Goal: Communication & Community: Answer question/provide support

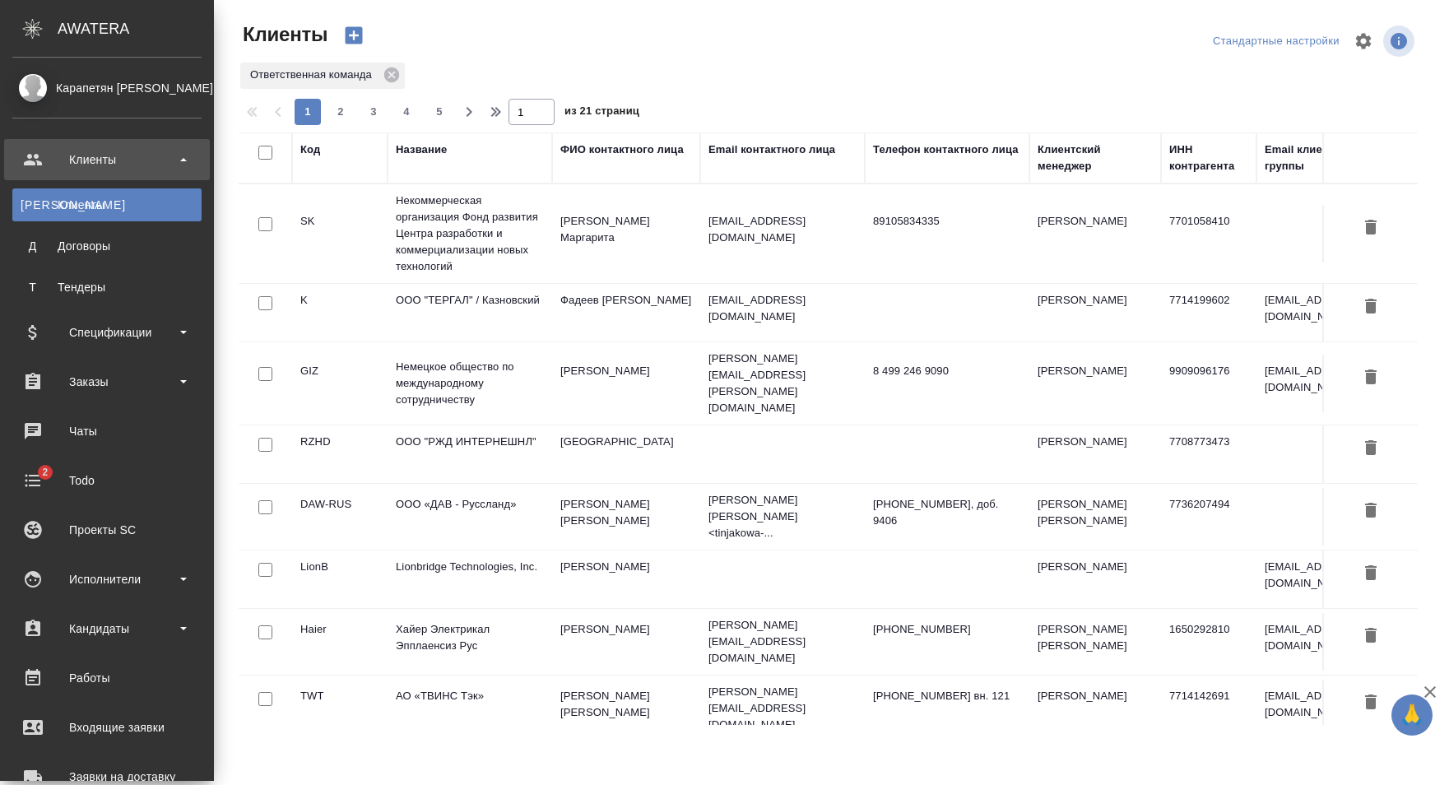
select select "RU"
click at [122, 438] on div "Чаты" at bounding box center [106, 431] width 189 height 25
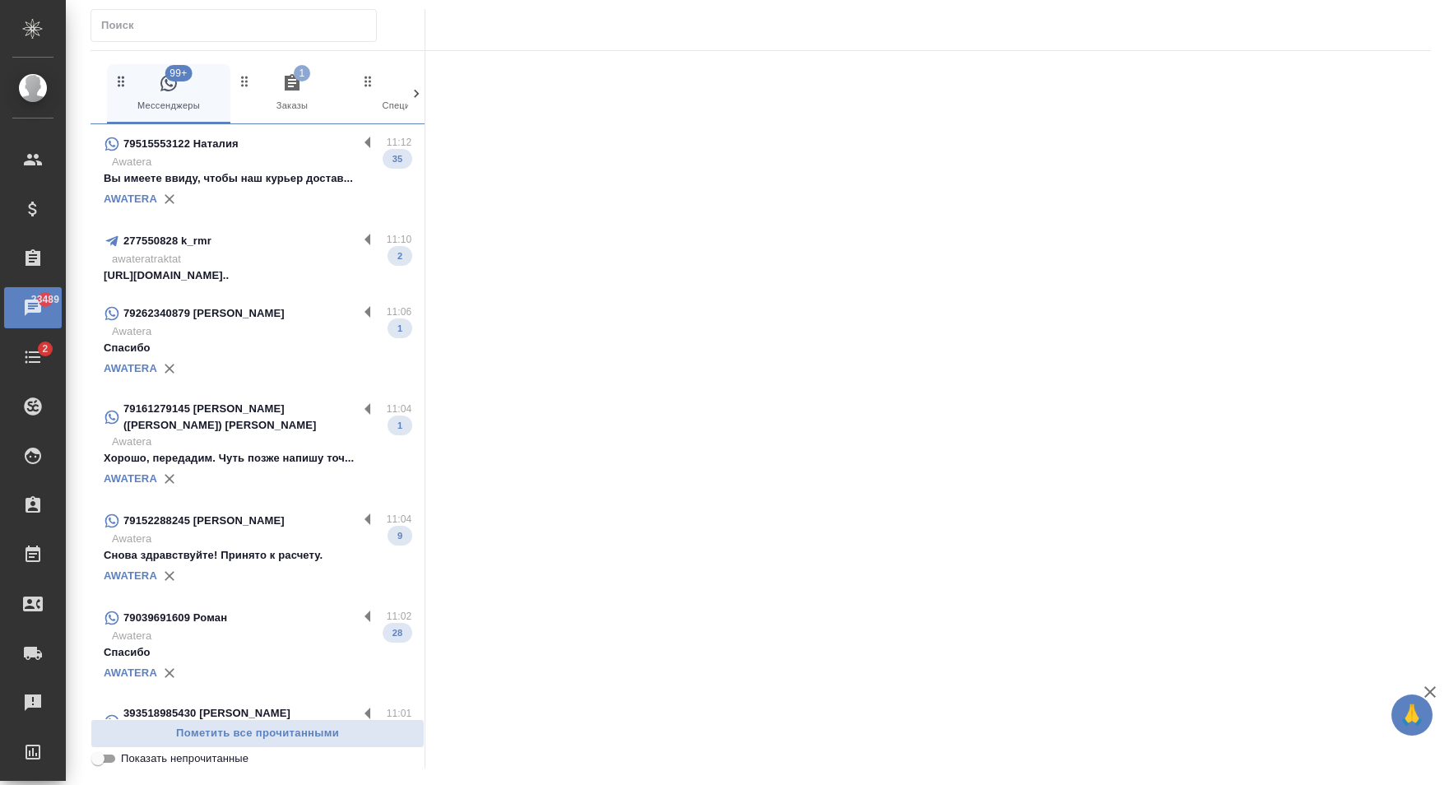
click at [239, 16] on input "text" at bounding box center [238, 25] width 275 height 23
paste input "+79852982789"
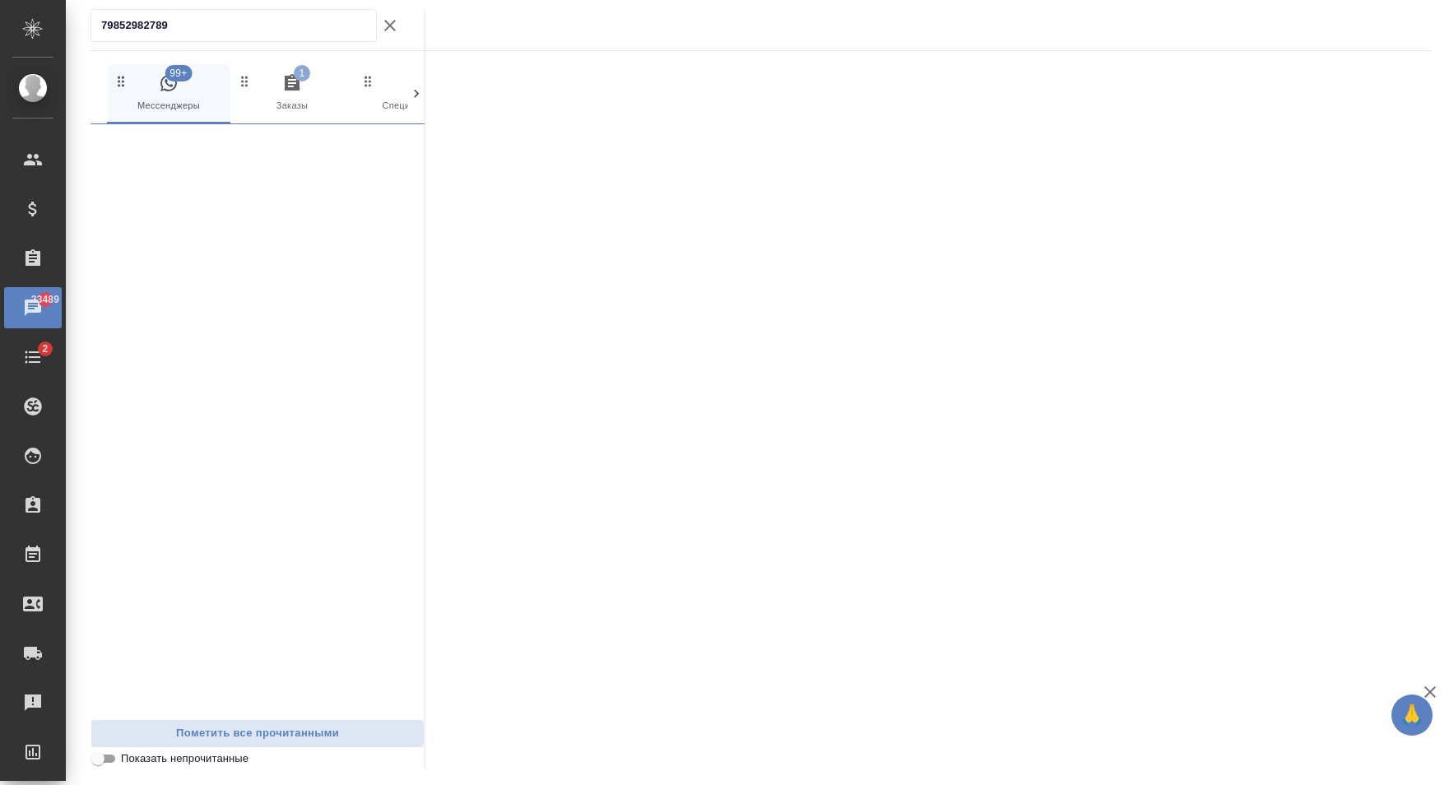
type input "79852982789"
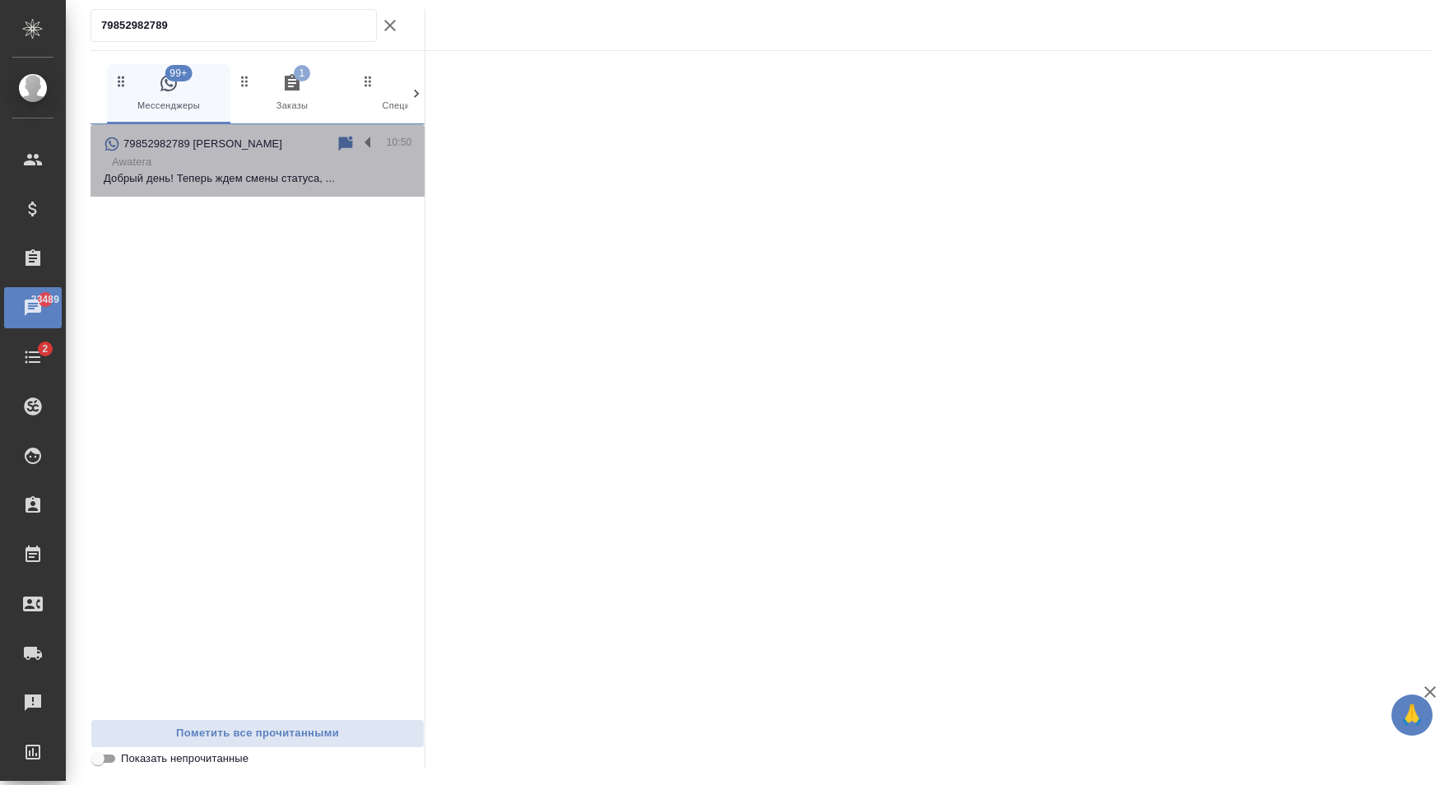
click at [309, 171] on p "Добрый день! Теперь ждем смены статуса, ..." at bounding box center [258, 178] width 308 height 16
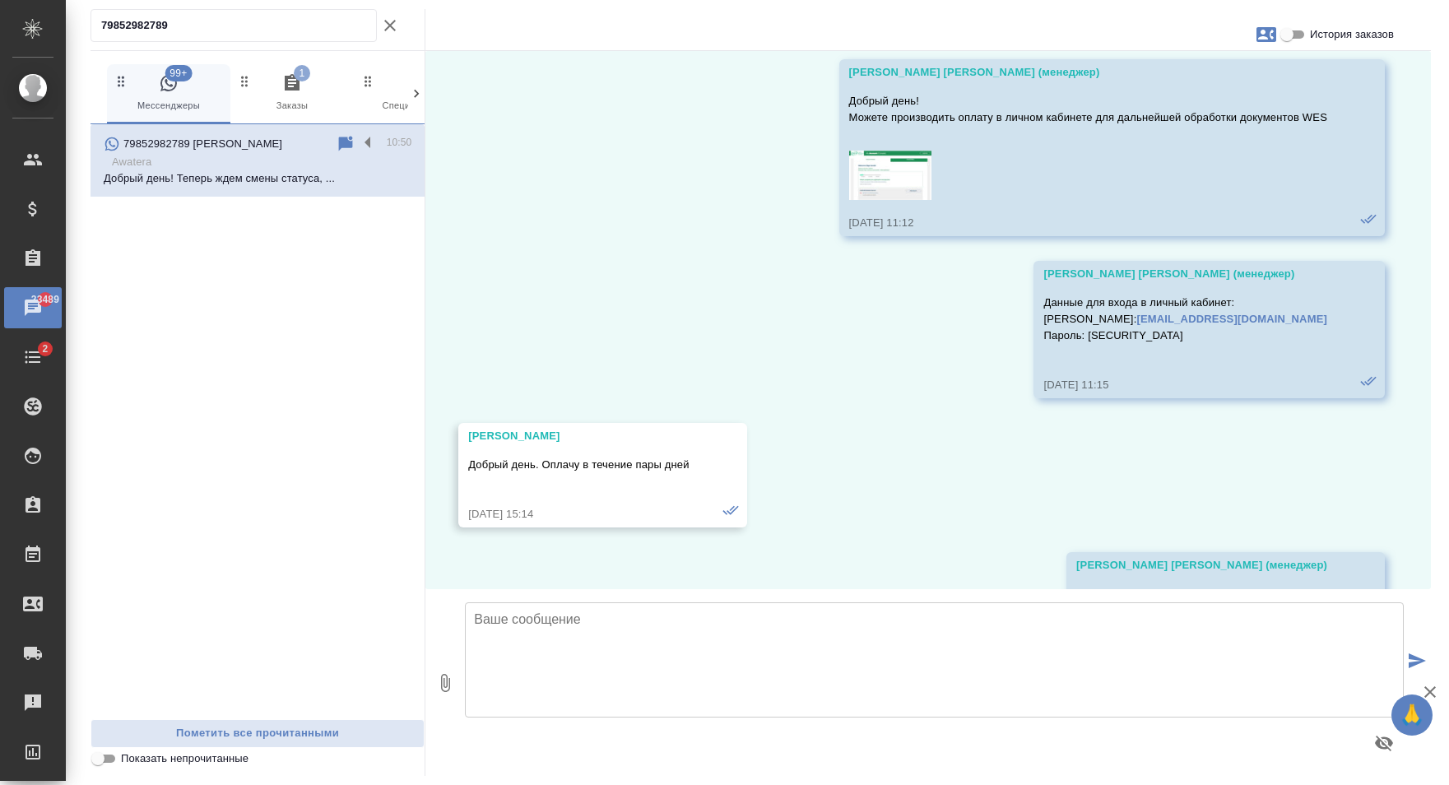
scroll to position [19573, 0]
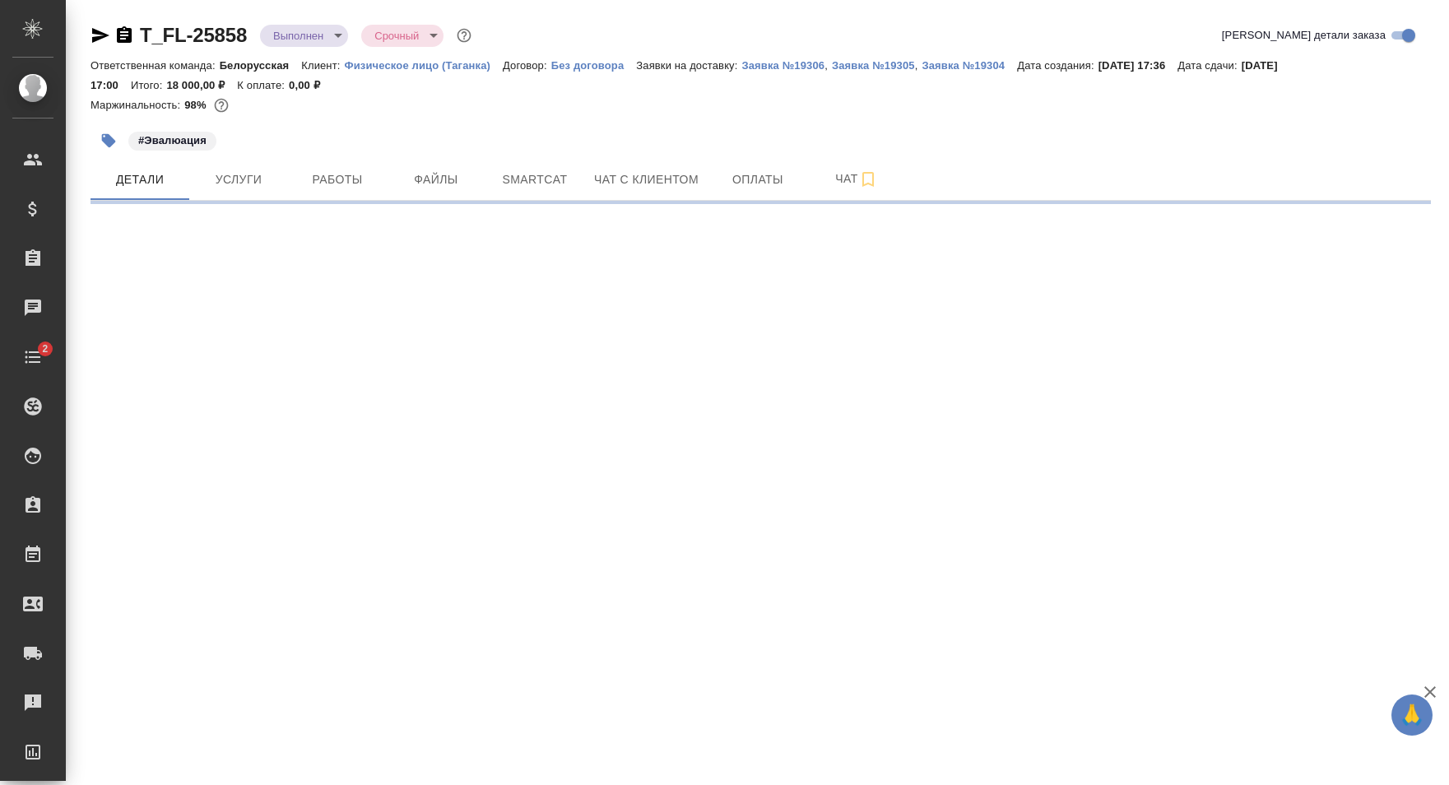
select select "RU"
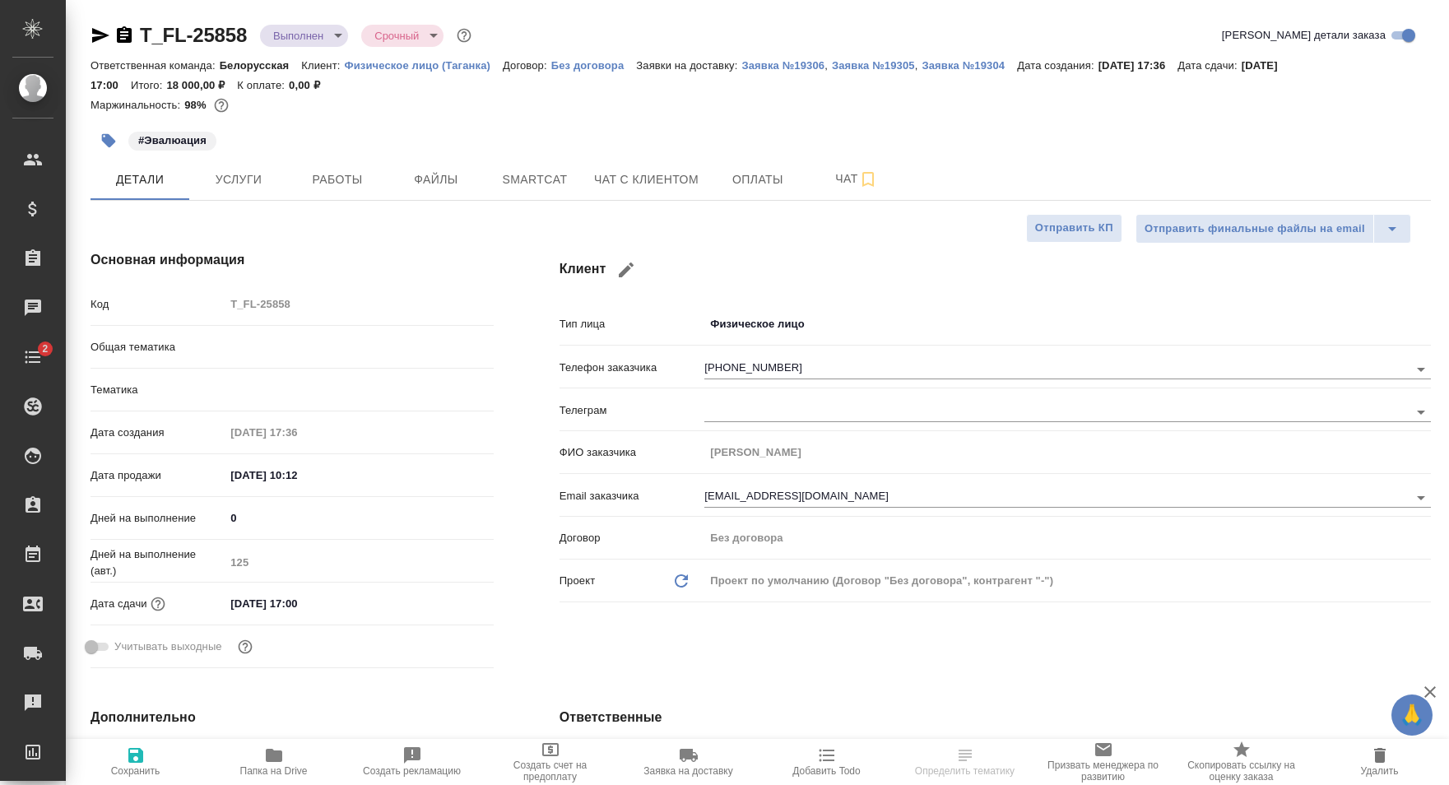
type textarea "x"
click at [806, 366] on input "[PHONE_NUMBER]" at bounding box center [1028, 369] width 649 height 20
click at [644, 164] on button "Чат с клиентом" at bounding box center [646, 179] width 124 height 41
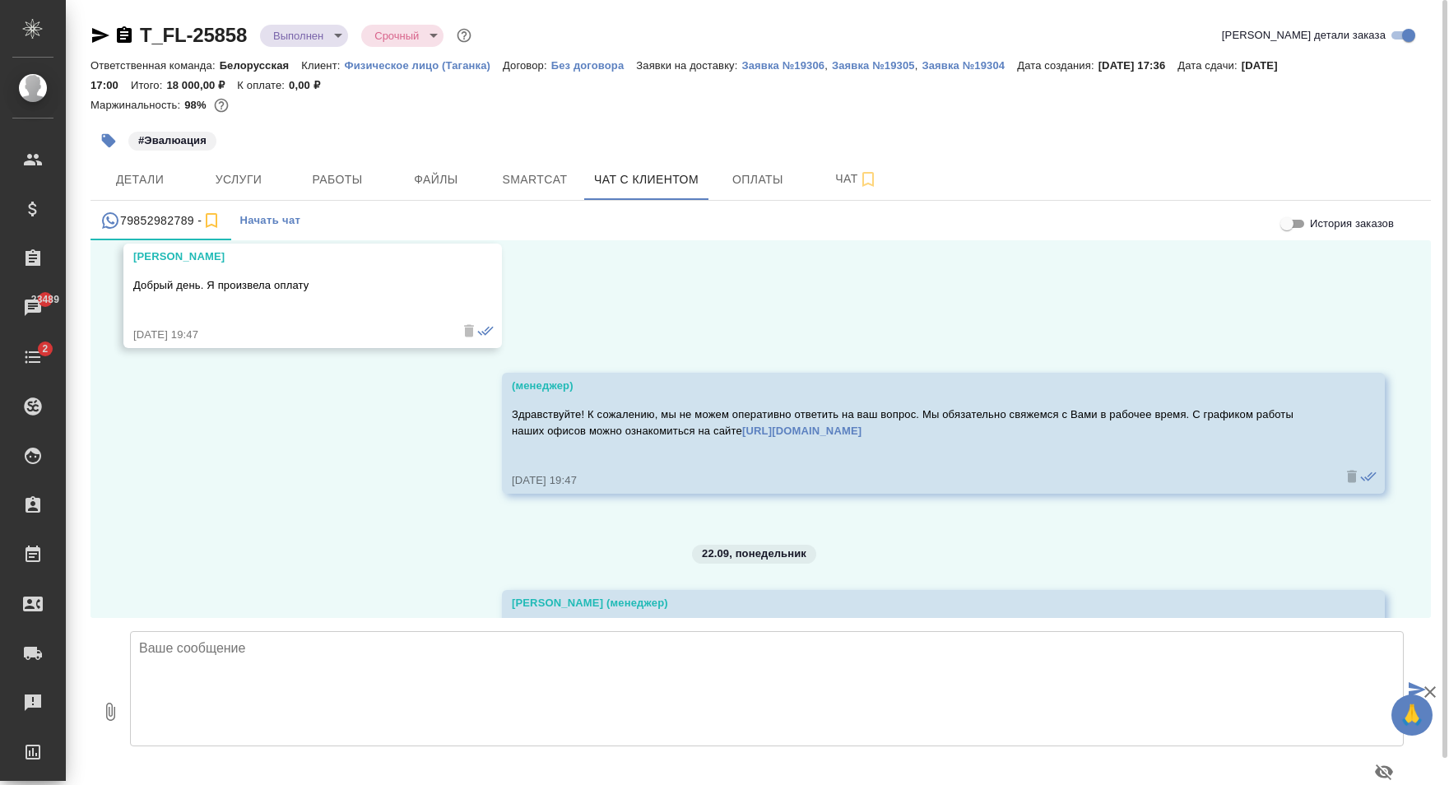
scroll to position [19404, 0]
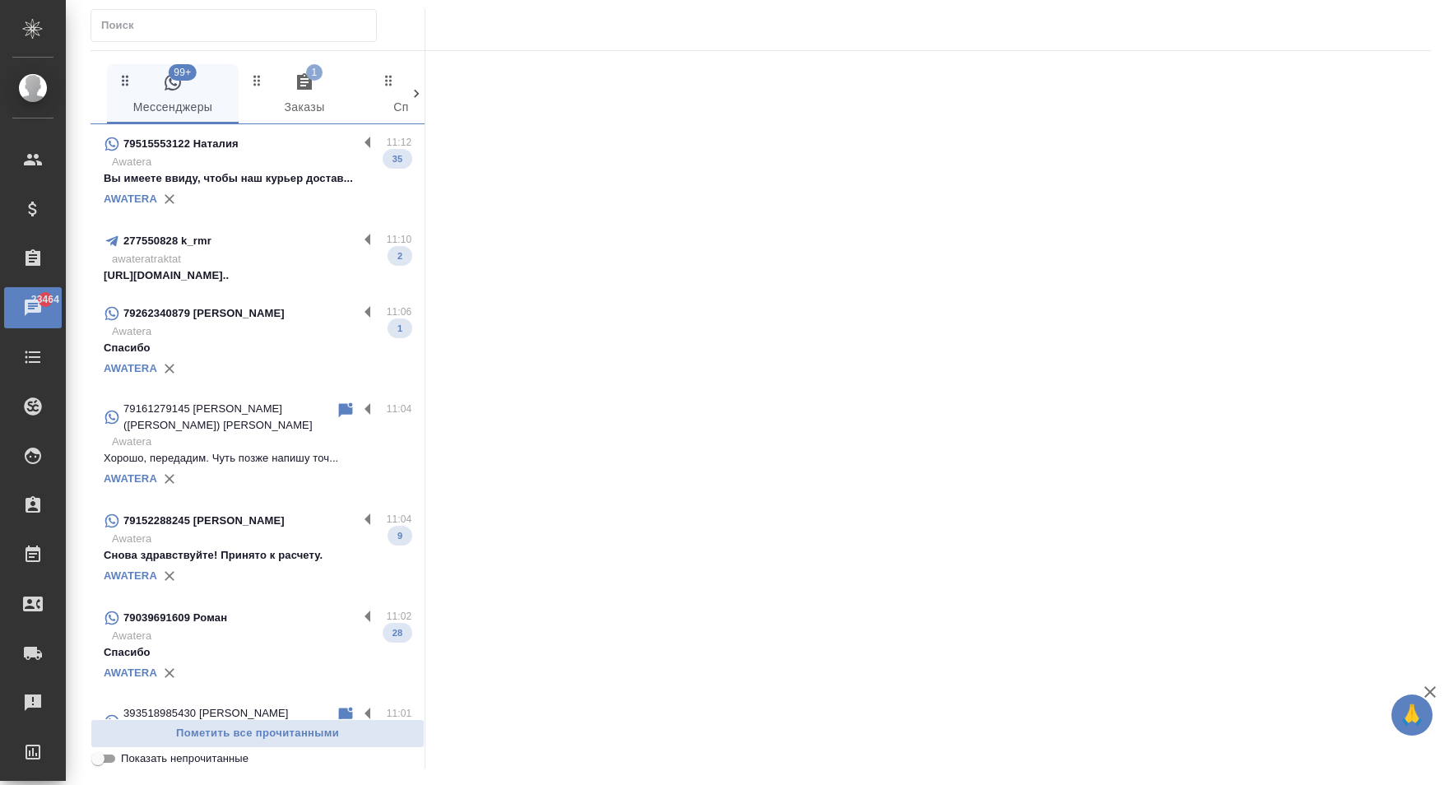
click at [275, 35] on input "text" at bounding box center [238, 25] width 275 height 23
paste input "393518985430"
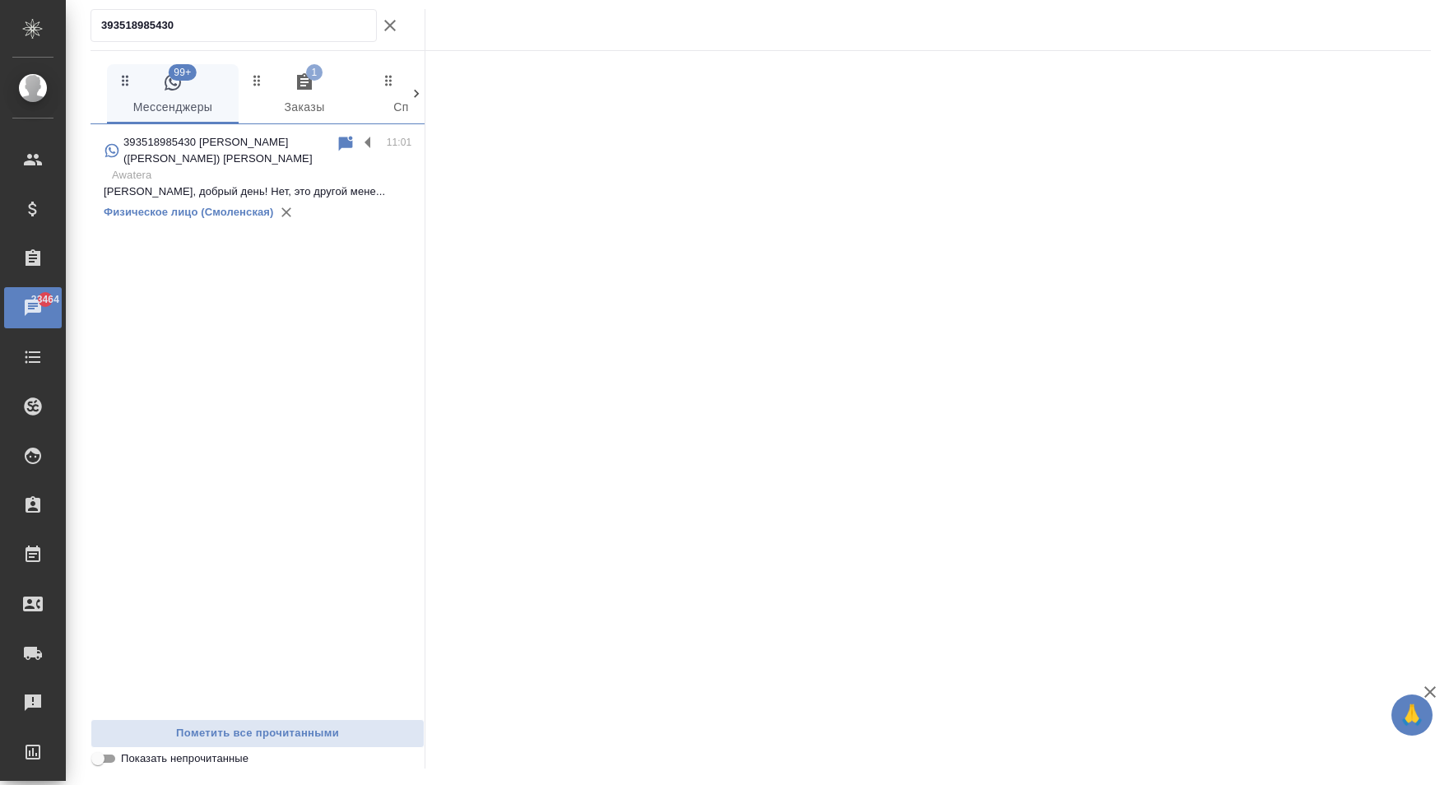
type input "393518985430"
click at [281, 142] on p "393518985430 [PERSON_NAME] ([PERSON_NAME]) [PERSON_NAME]" at bounding box center [229, 150] width 212 height 33
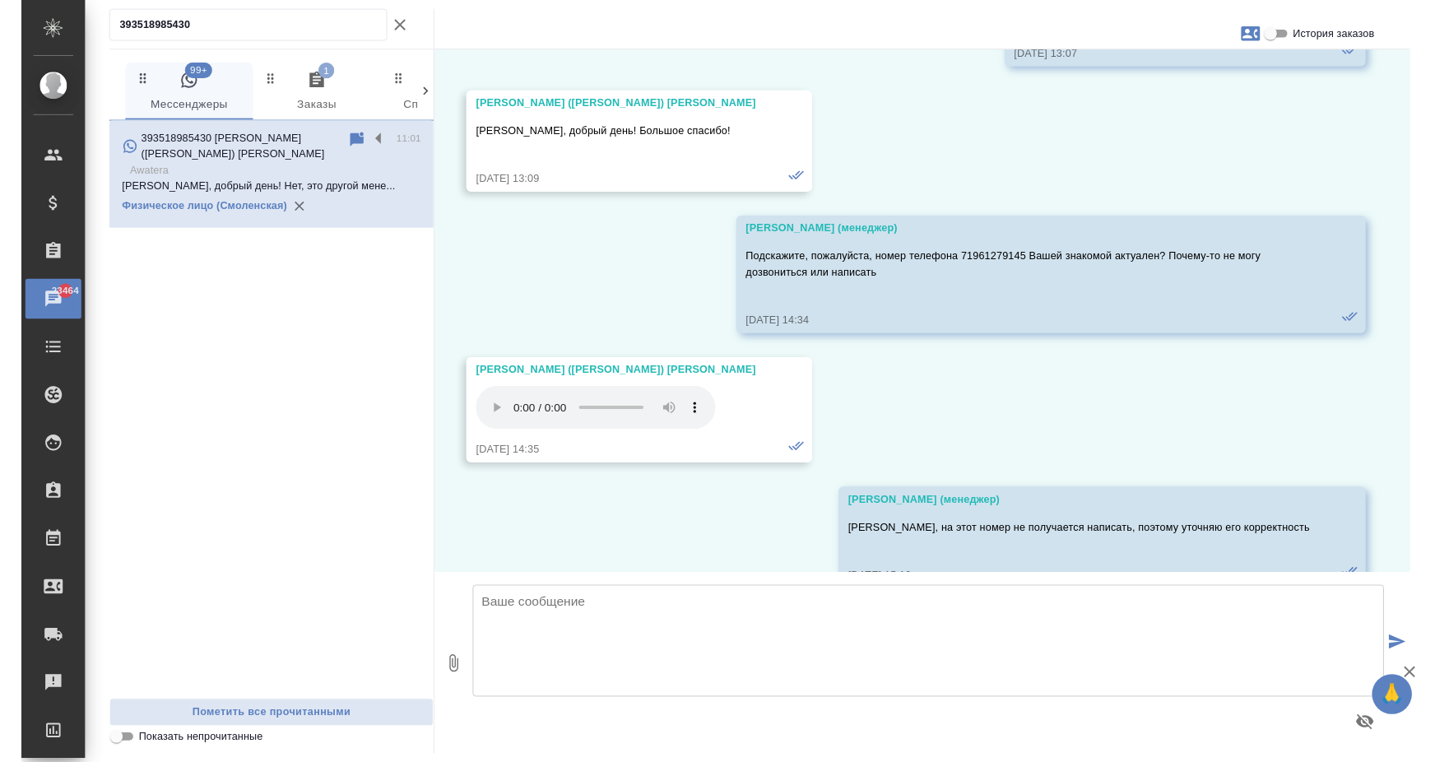
scroll to position [46830, 0]
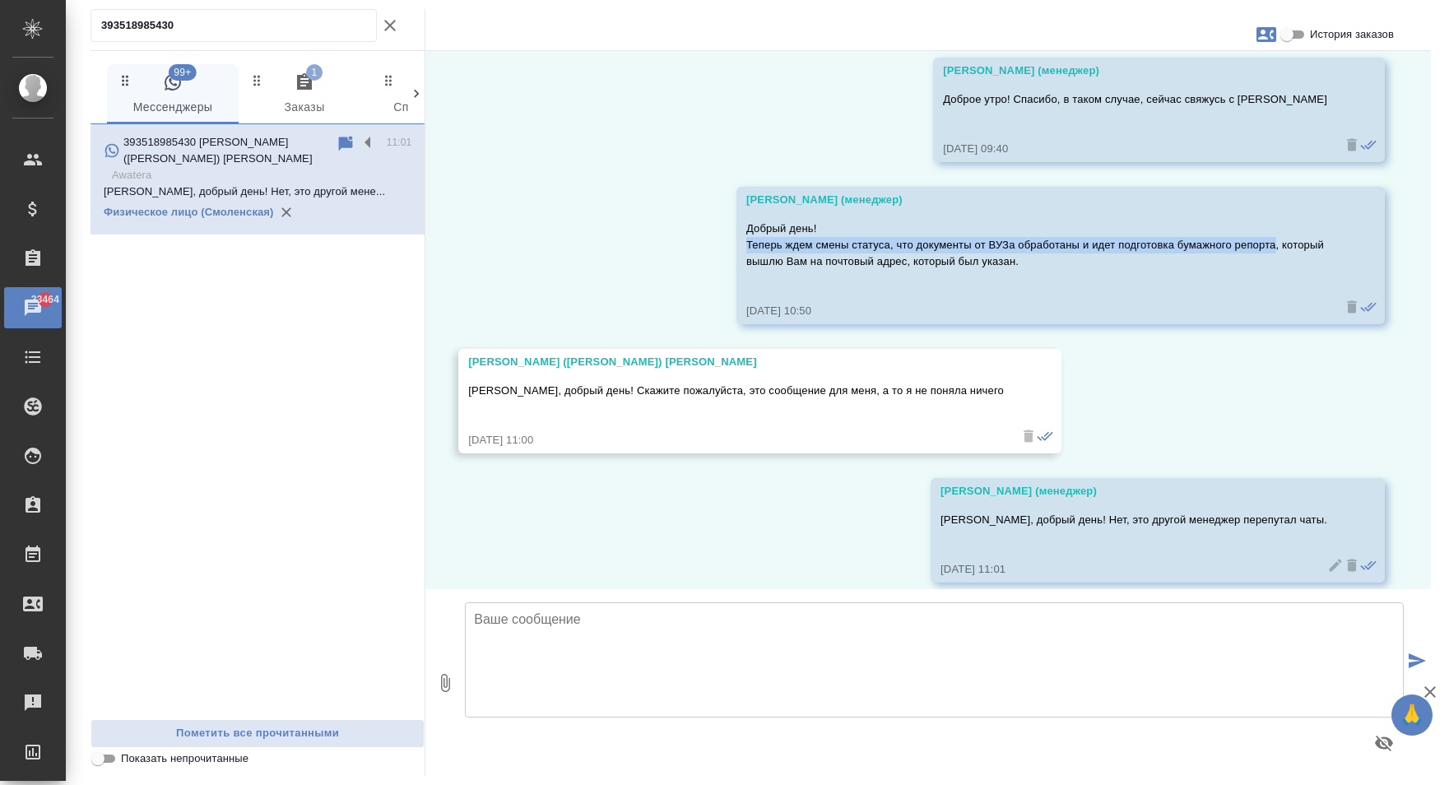
drag, startPoint x: 742, startPoint y: 227, endPoint x: 1271, endPoint y: 230, distance: 529.2
click at [1271, 230] on p "Добрый день! Теперь ждем смены статуса, что документы от ВУЗа обработаны и идет…" at bounding box center [1036, 245] width 581 height 49
copy p "Теперь ждем смены статуса, что документы от ВУЗа обработаны и идет подготовка б…"
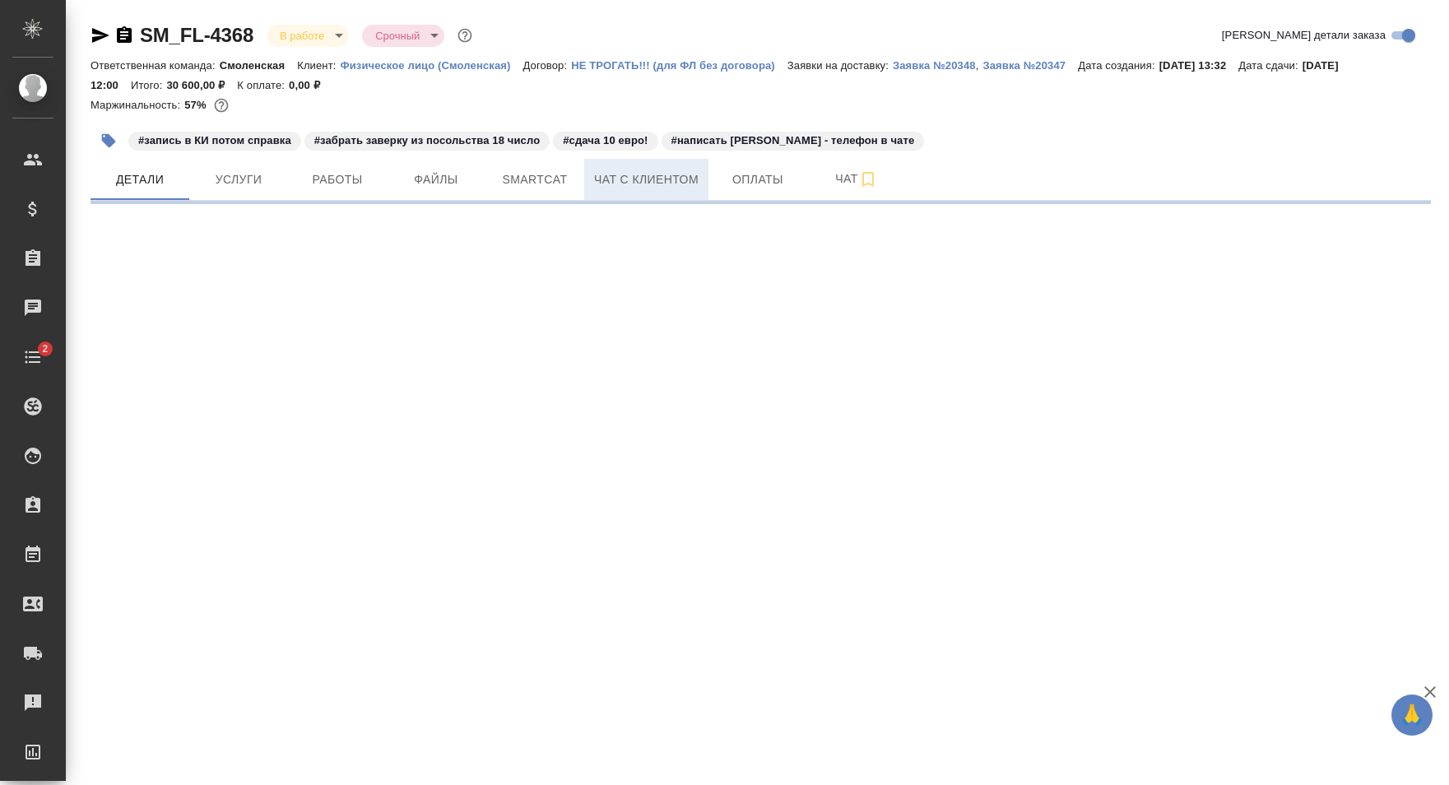
click at [633, 184] on span "Чат с клиентом" at bounding box center [646, 180] width 105 height 21
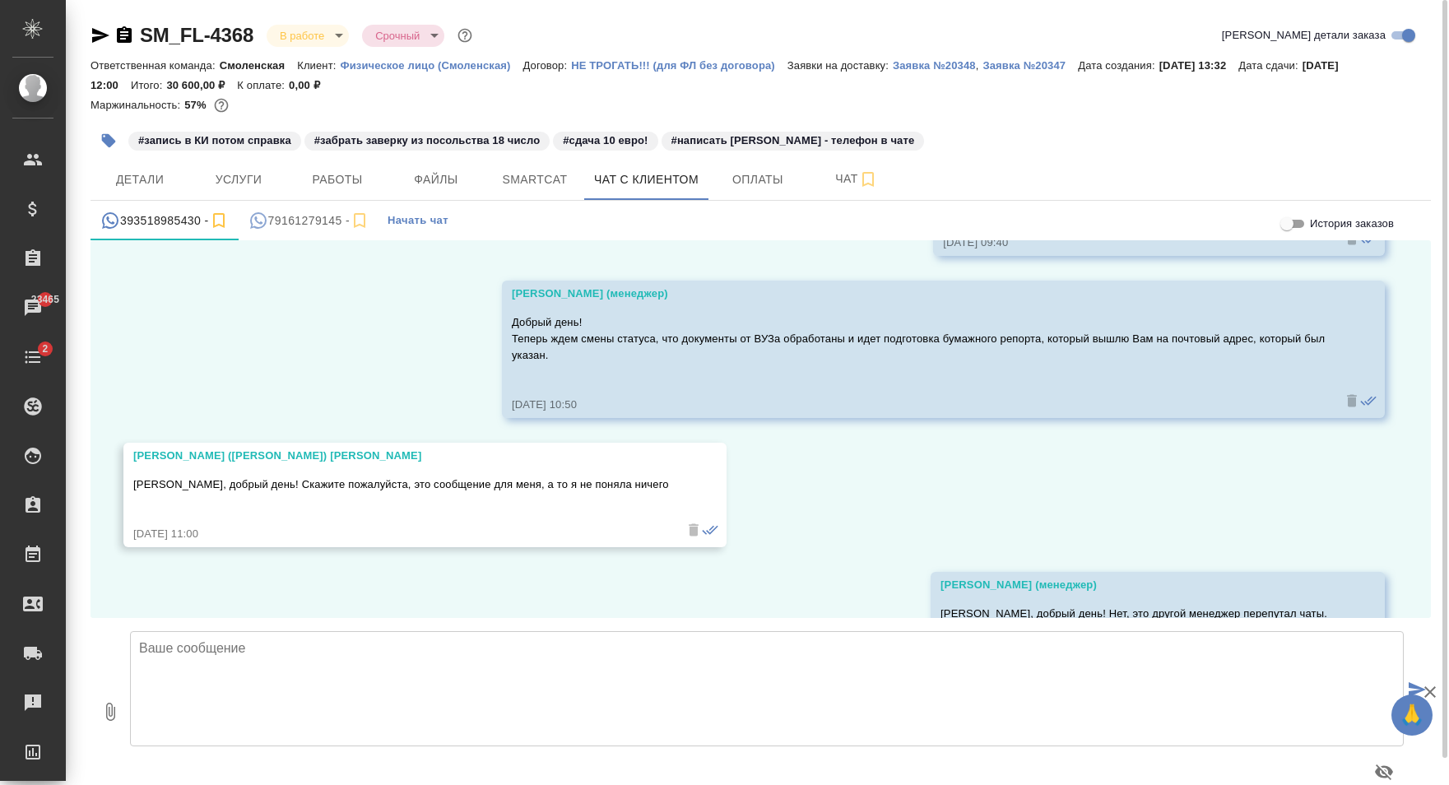
scroll to position [28, 0]
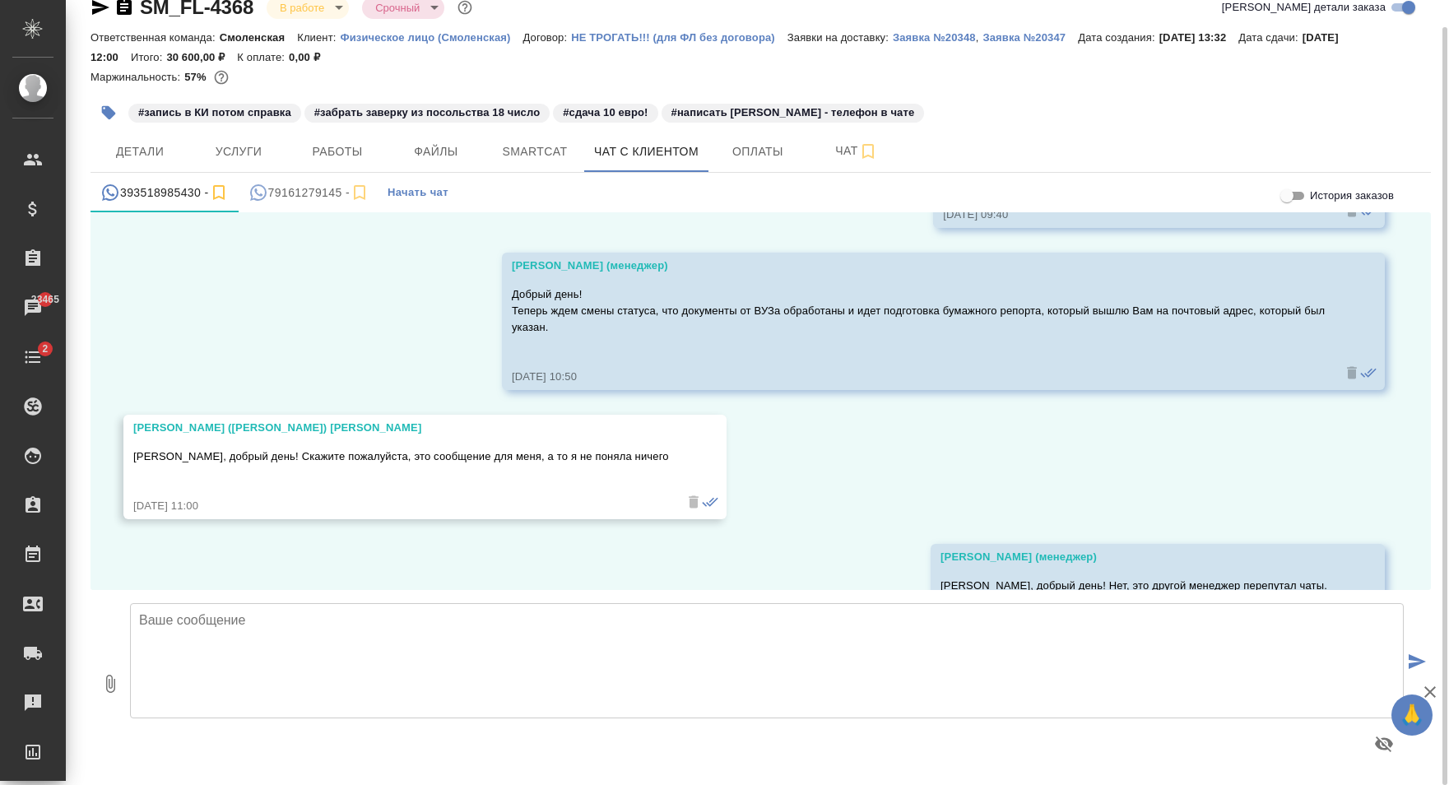
click at [300, 188] on div "79161279145 -" at bounding box center [309, 193] width 121 height 21
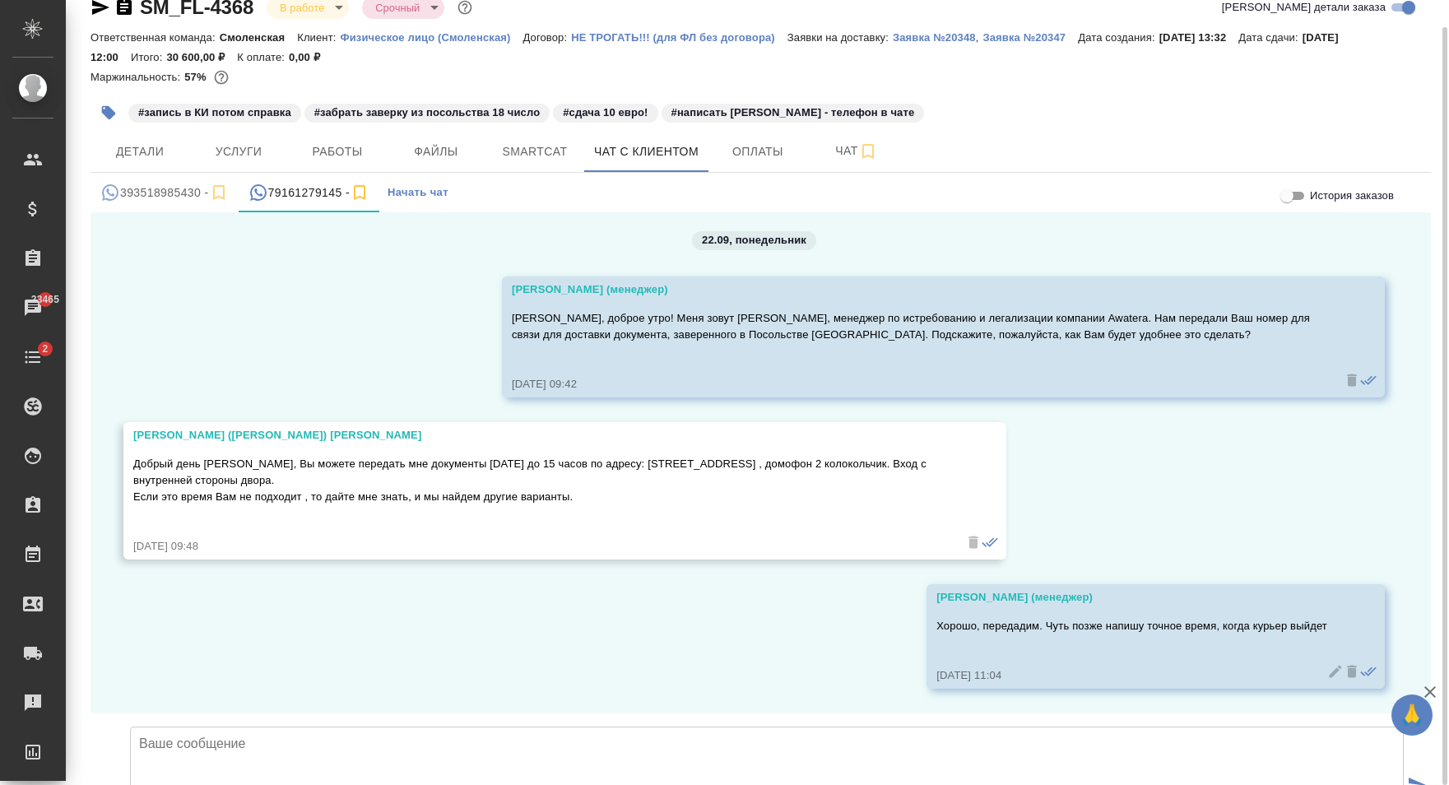
scroll to position [131, 0]
click at [158, 189] on div "393518985430 -" at bounding box center [164, 193] width 128 height 21
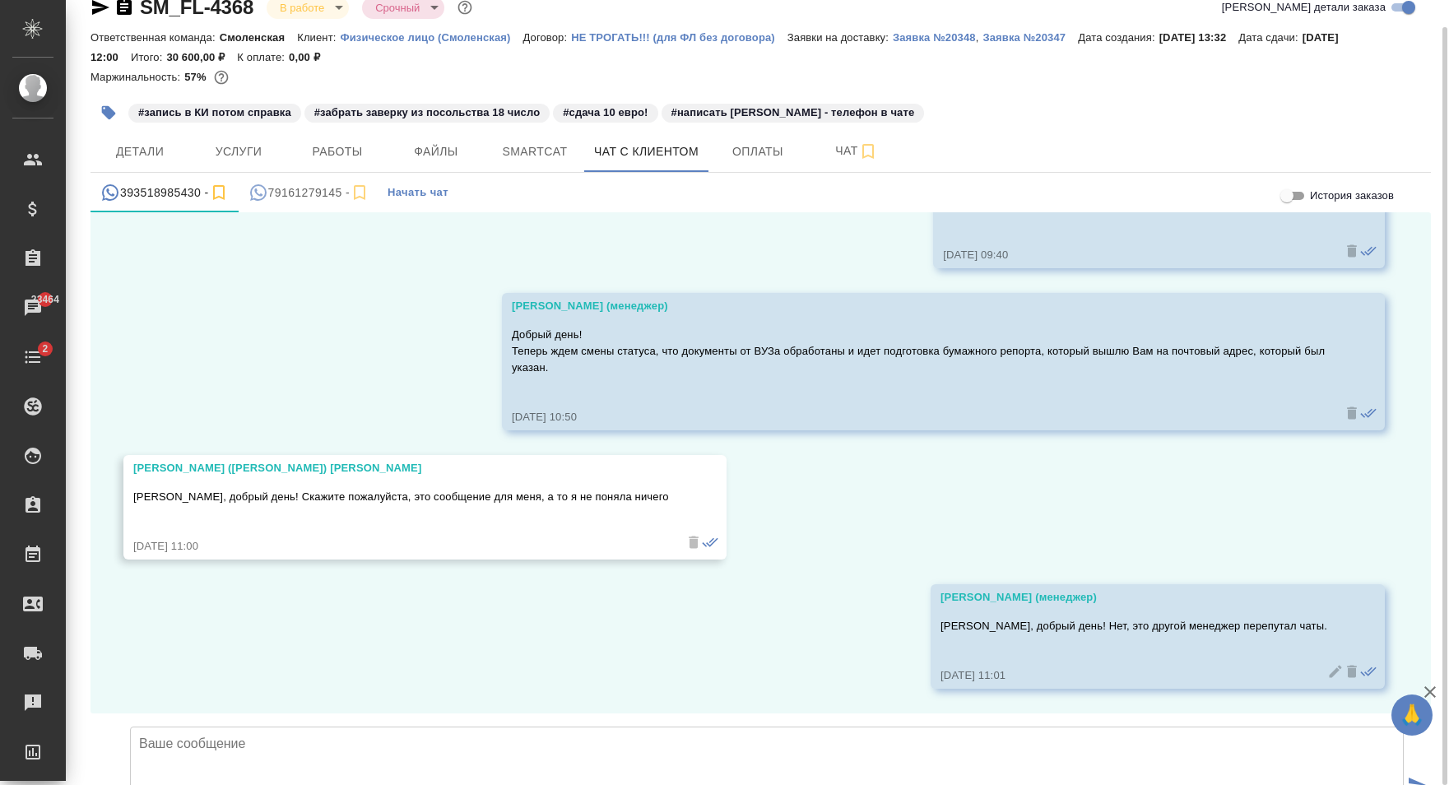
scroll to position [45740, 0]
click at [151, 148] on span "Детали" at bounding box center [139, 152] width 79 height 21
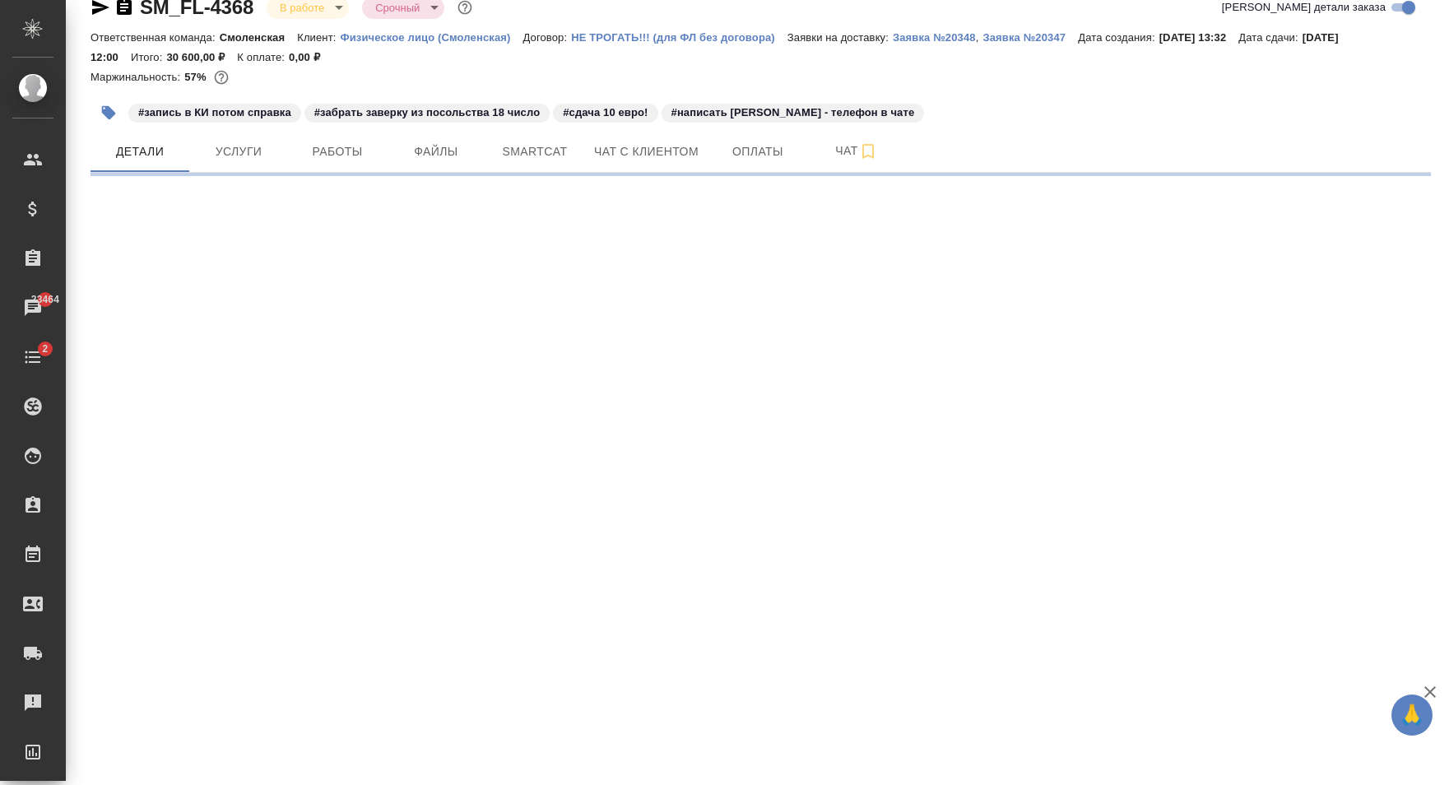
select select "RU"
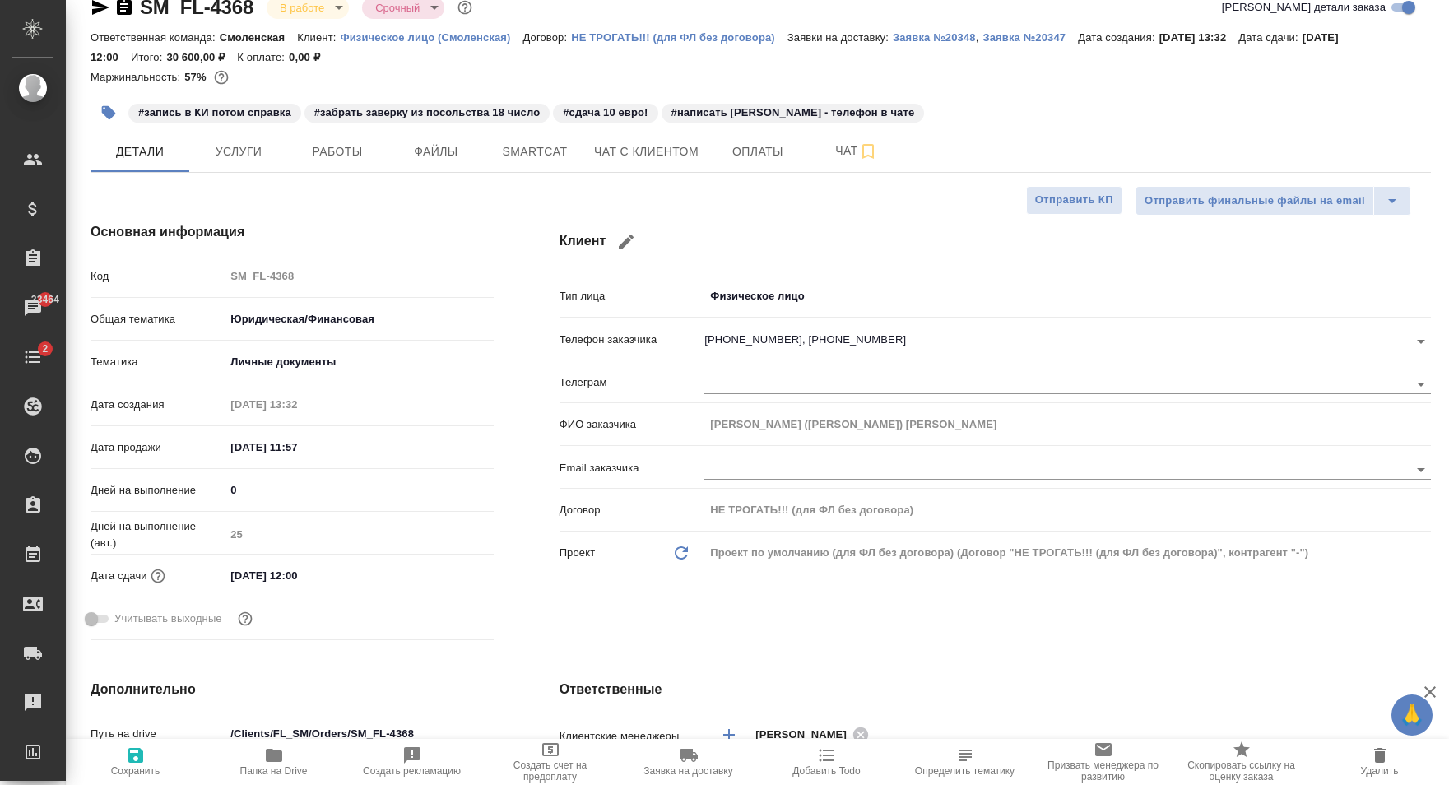
type textarea "x"
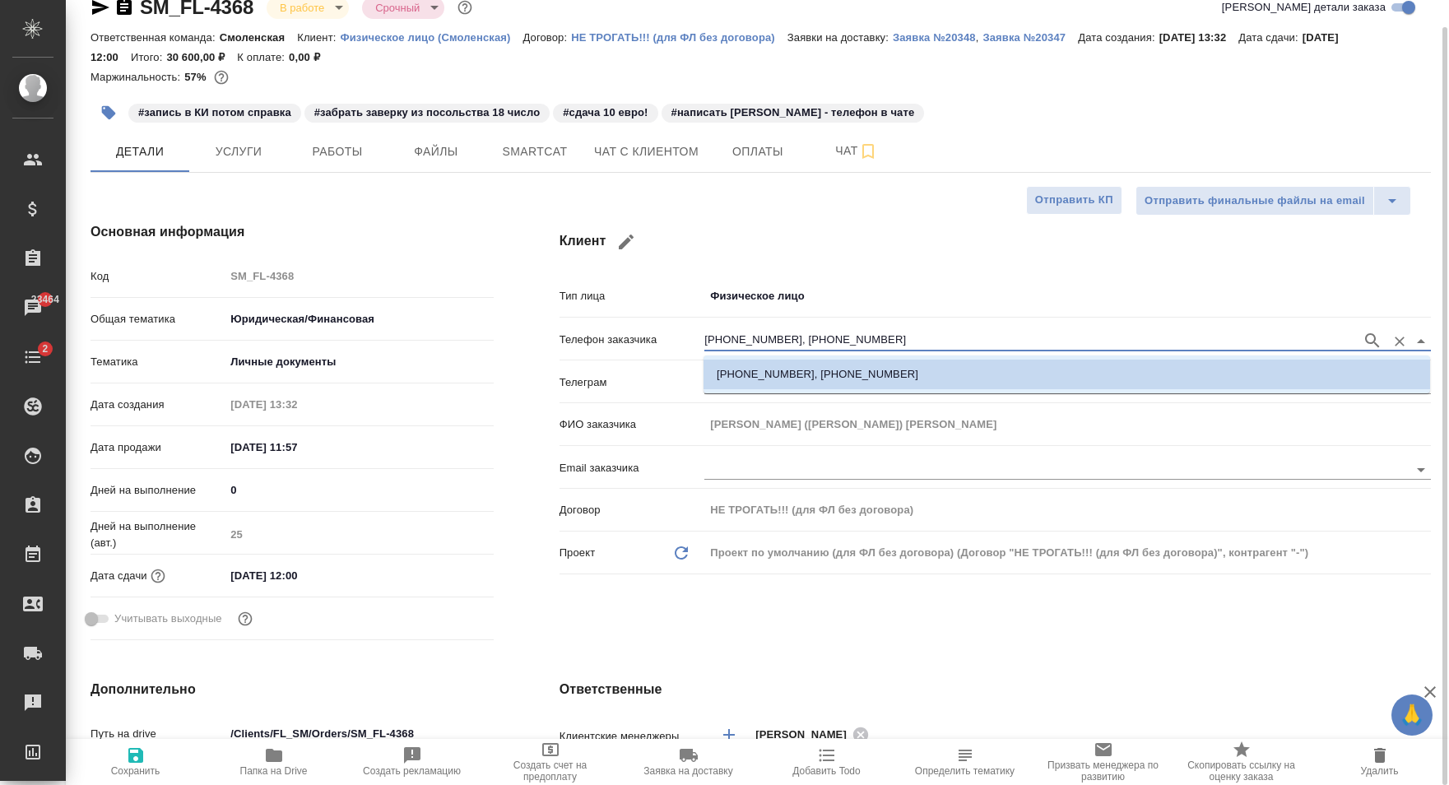
drag, startPoint x: 783, startPoint y: 340, endPoint x: 711, endPoint y: 339, distance: 71.6
click at [711, 339] on input "+393518985430, +79161279145" at bounding box center [1028, 341] width 649 height 20
type textarea "x"
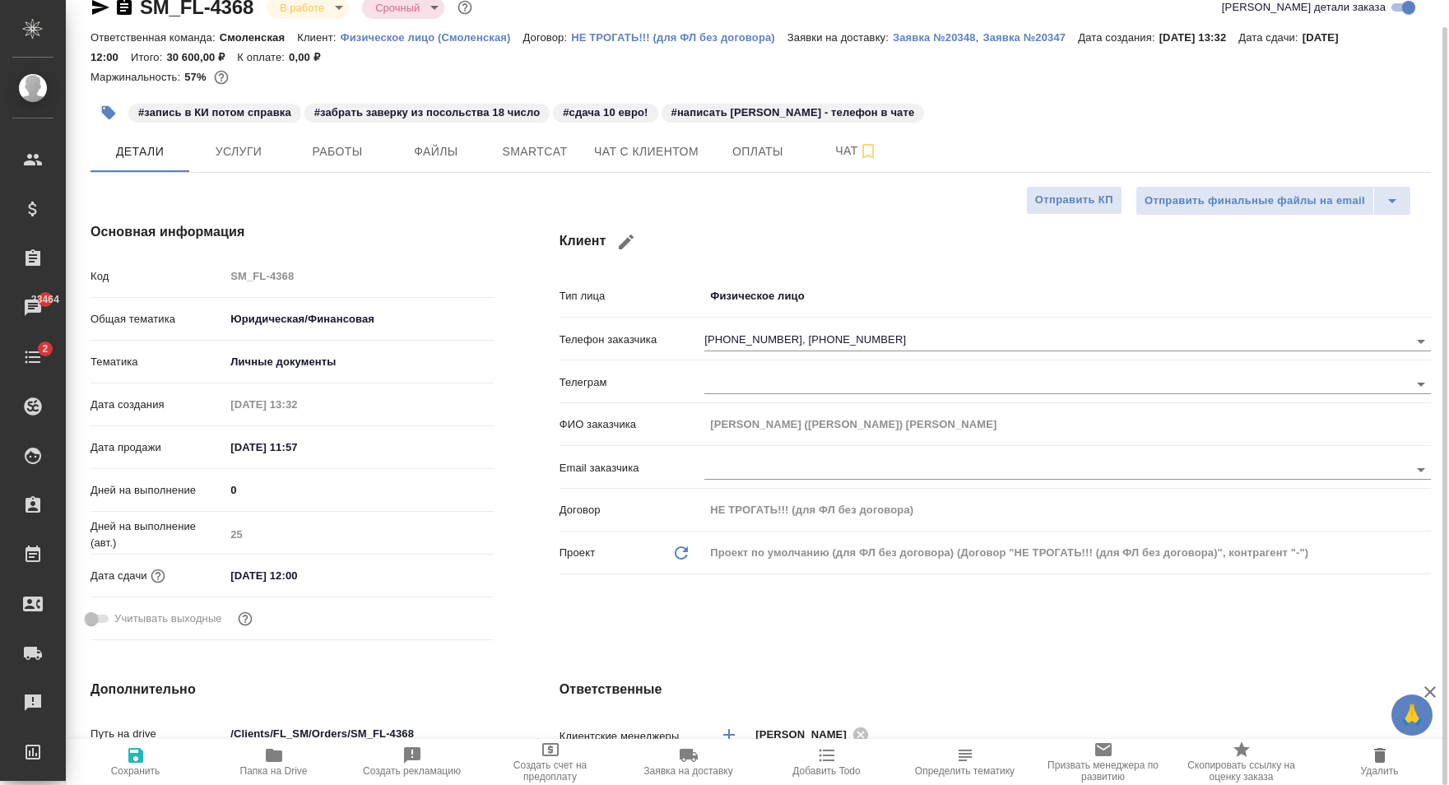
type textarea "x"
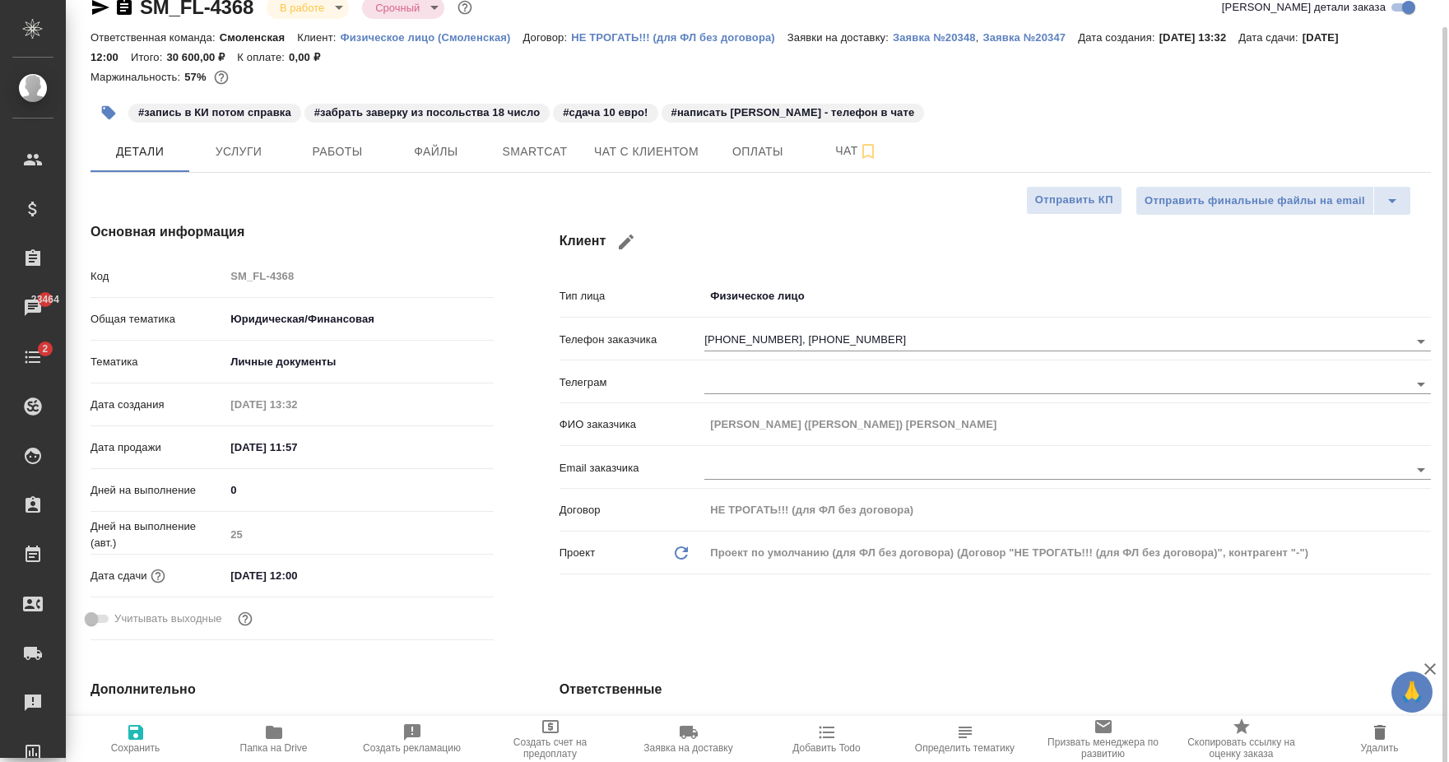
type textarea "x"
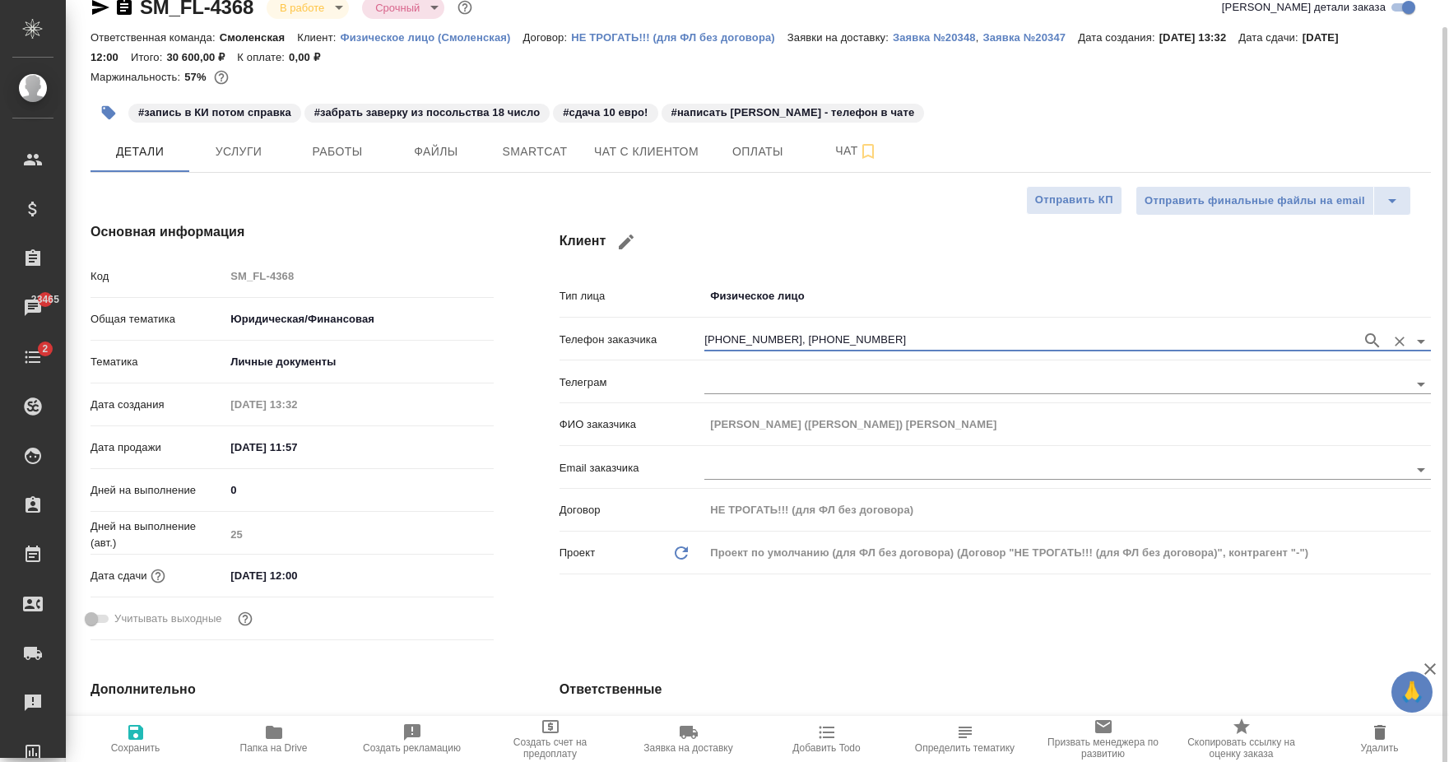
type textarea "x"
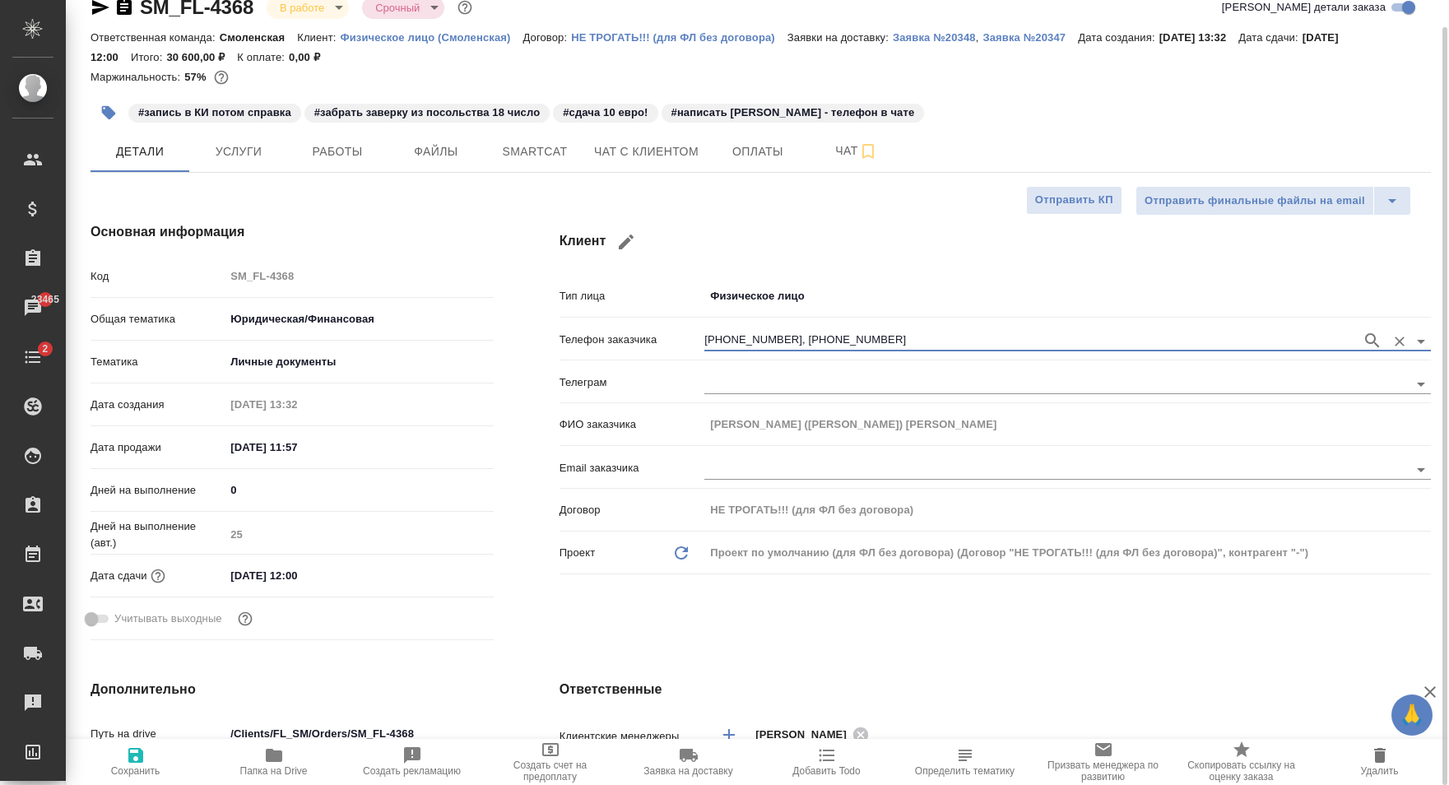
type textarea "x"
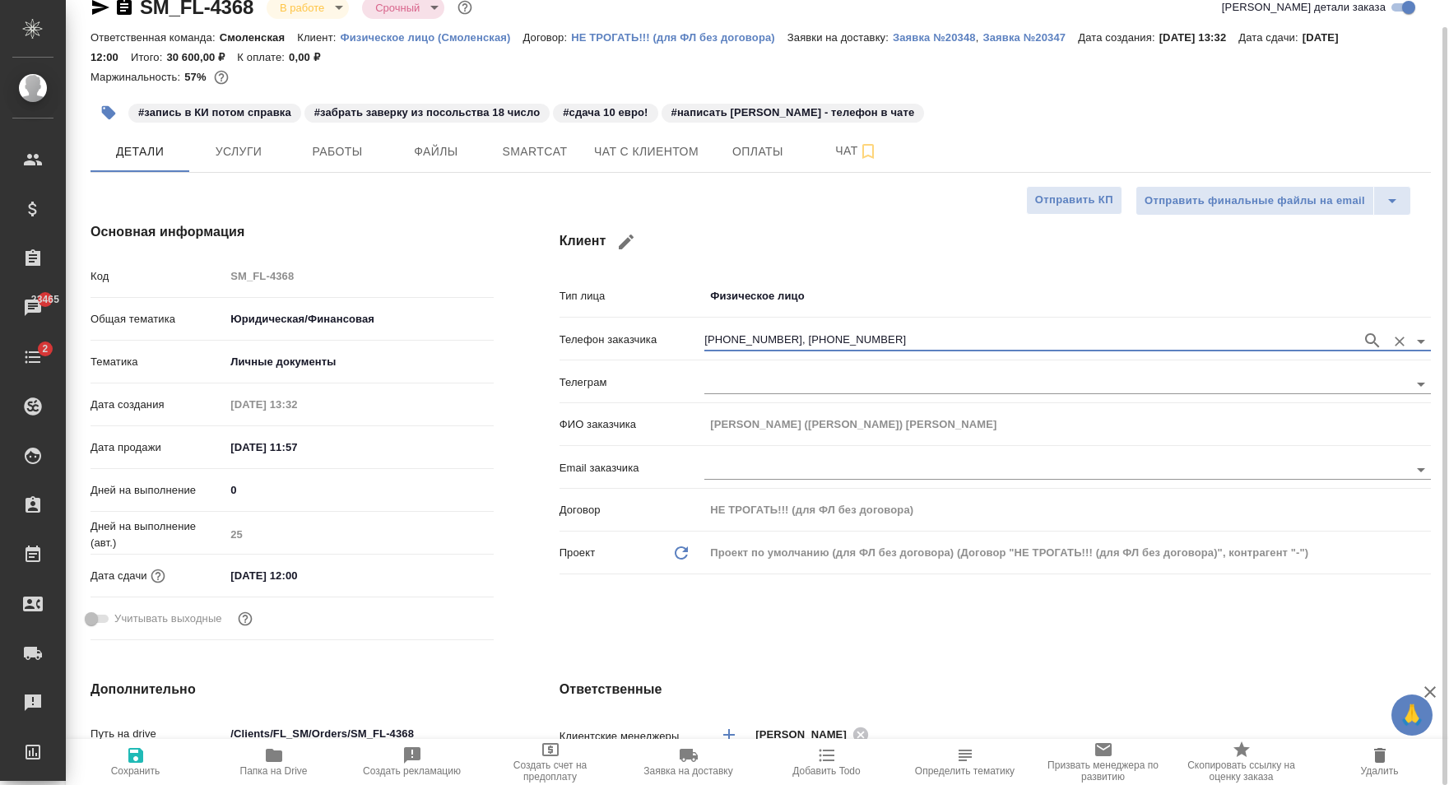
type textarea "x"
click at [631, 156] on span "Чат с клиентом" at bounding box center [646, 152] width 105 height 21
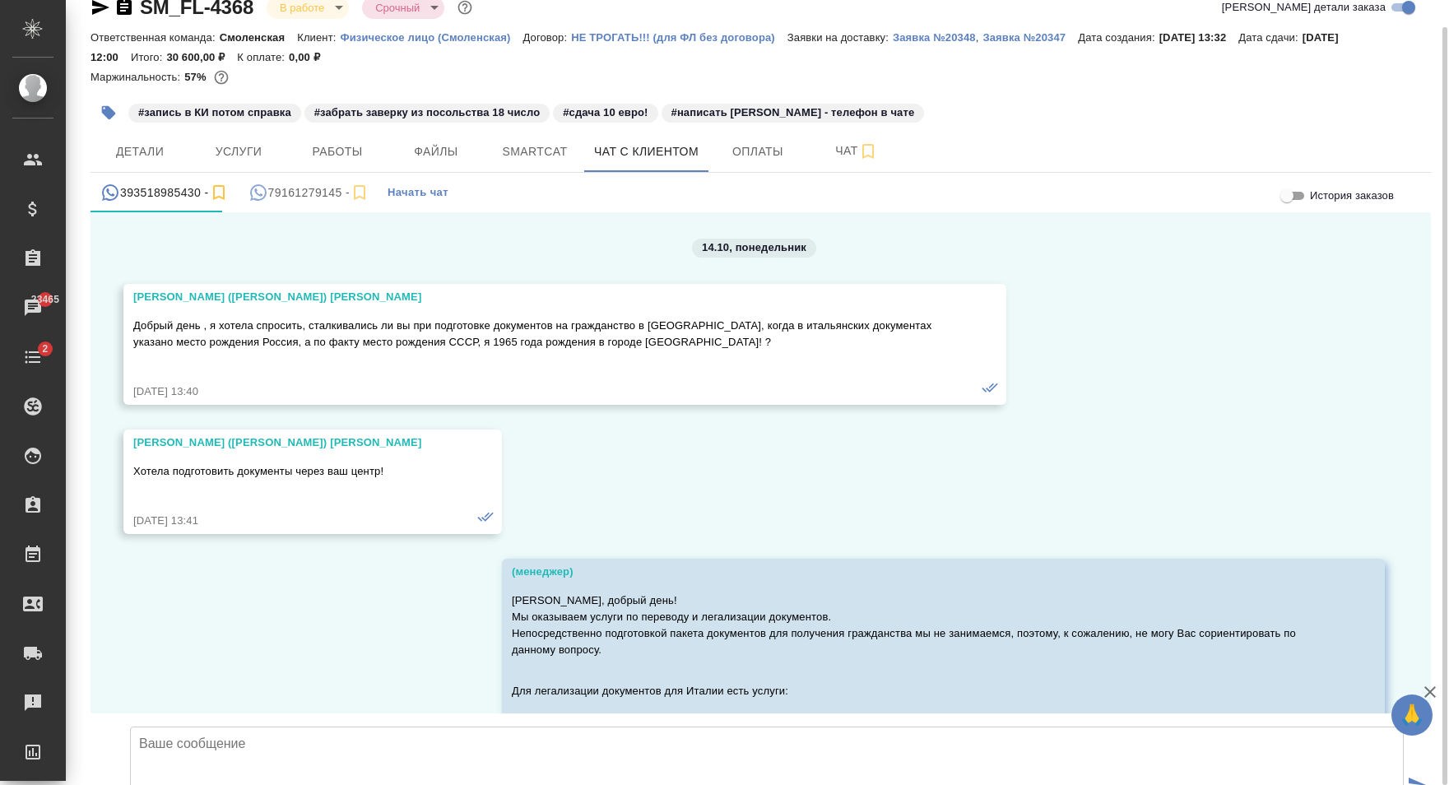
scroll to position [32269, 0]
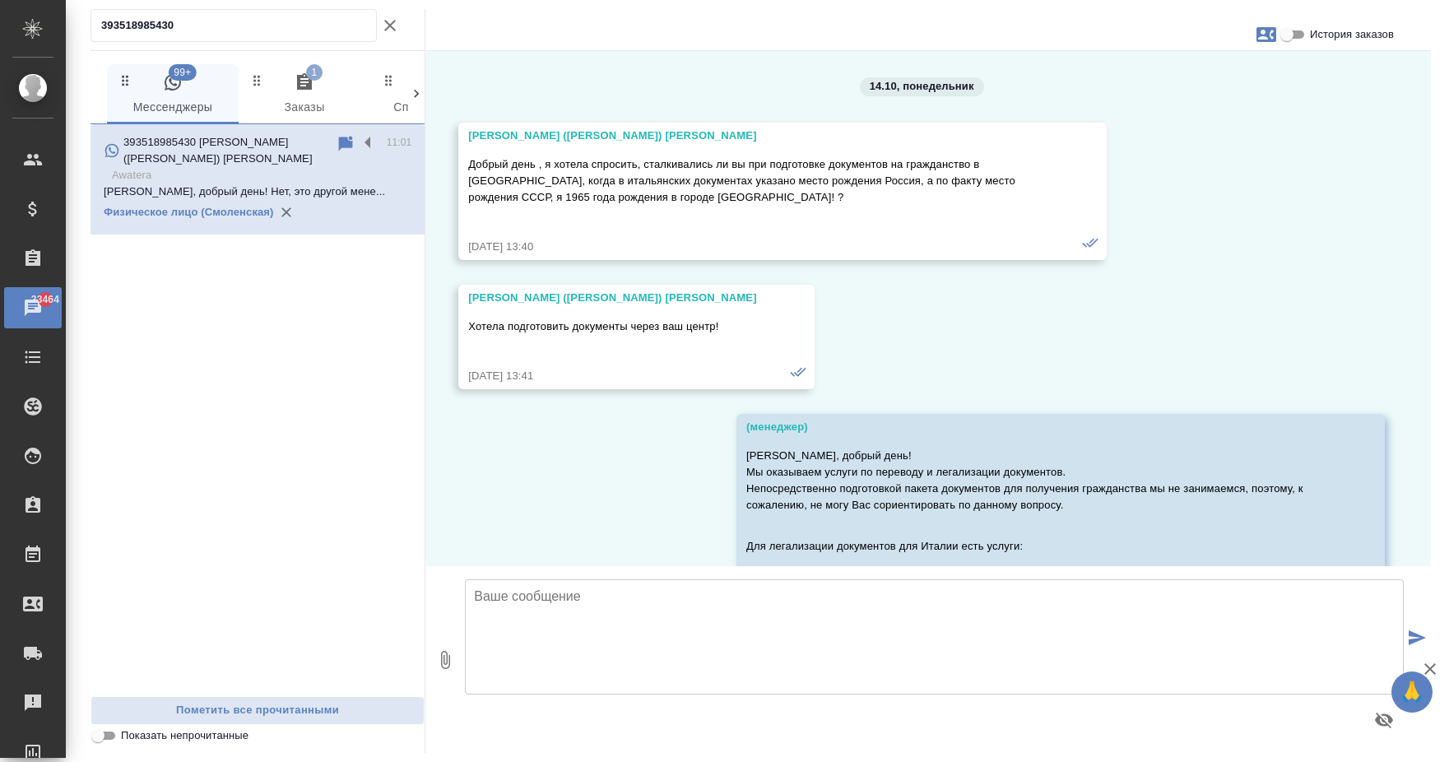
scroll to position [46830, 0]
